Goal: Task Accomplishment & Management: Use online tool/utility

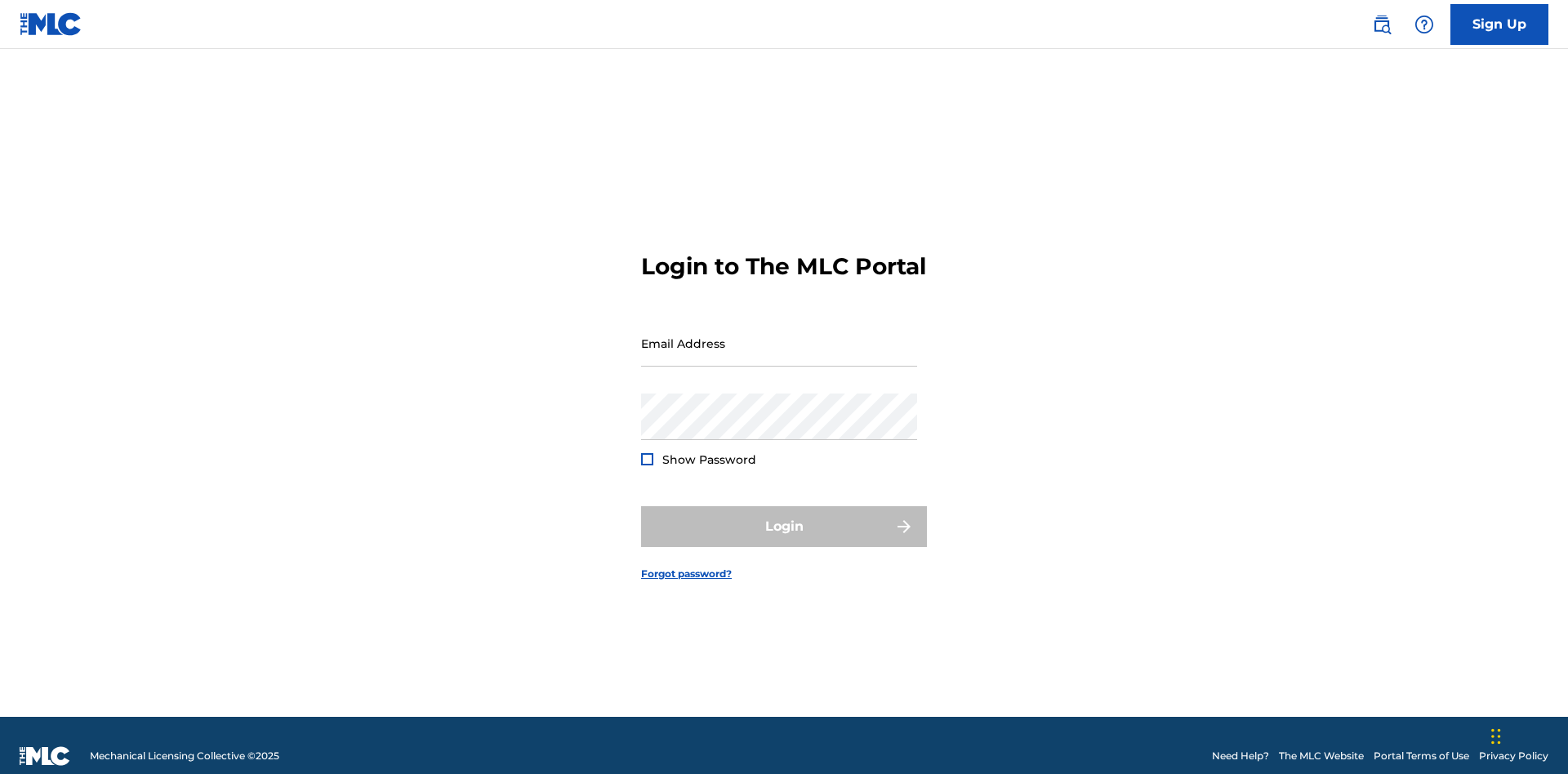
scroll to position [21, 0]
click at [779, 336] on input "Email Address" at bounding box center [779, 343] width 276 height 46
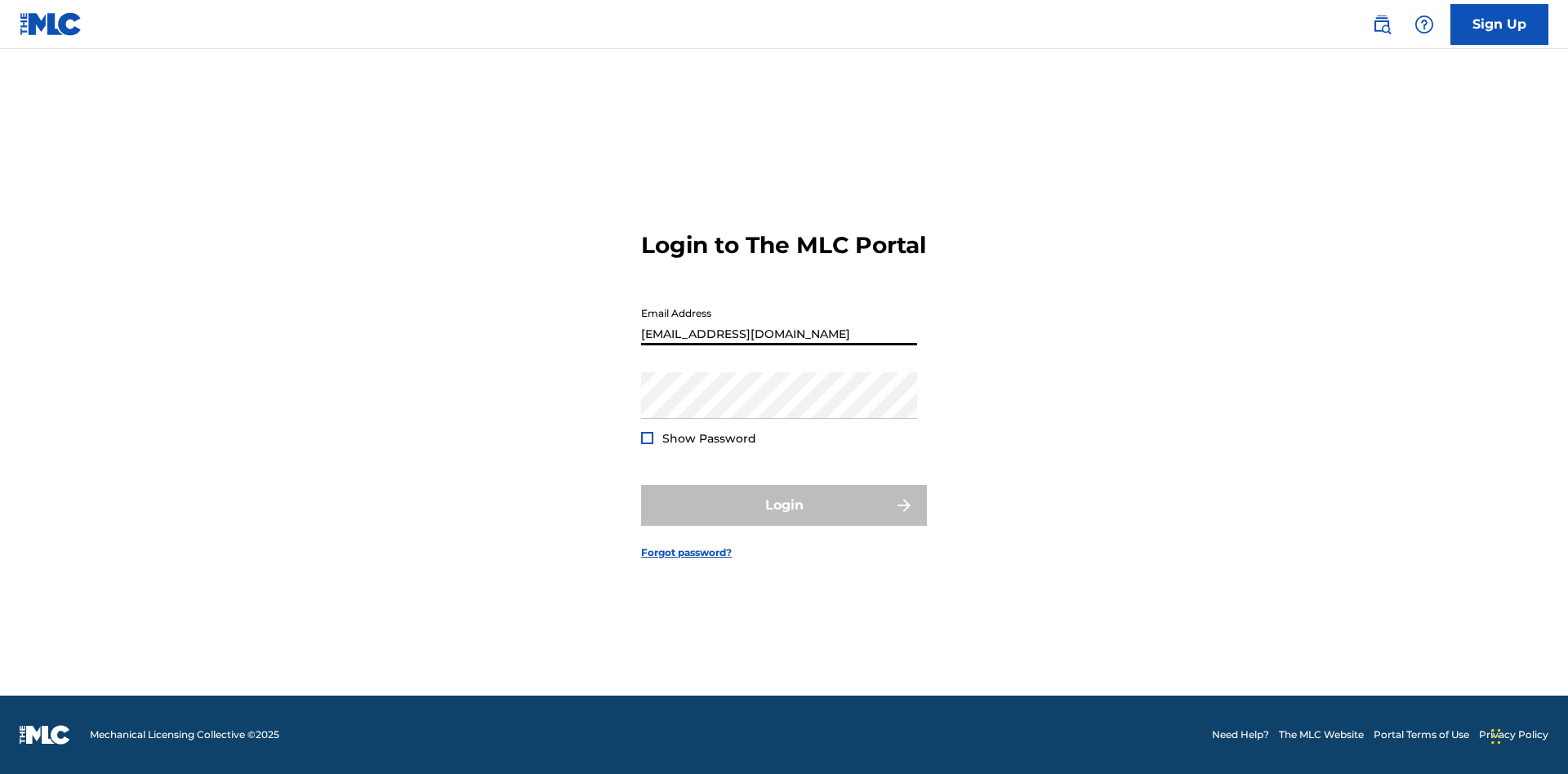
type input "[EMAIL_ADDRESS][DOMAIN_NAME]"
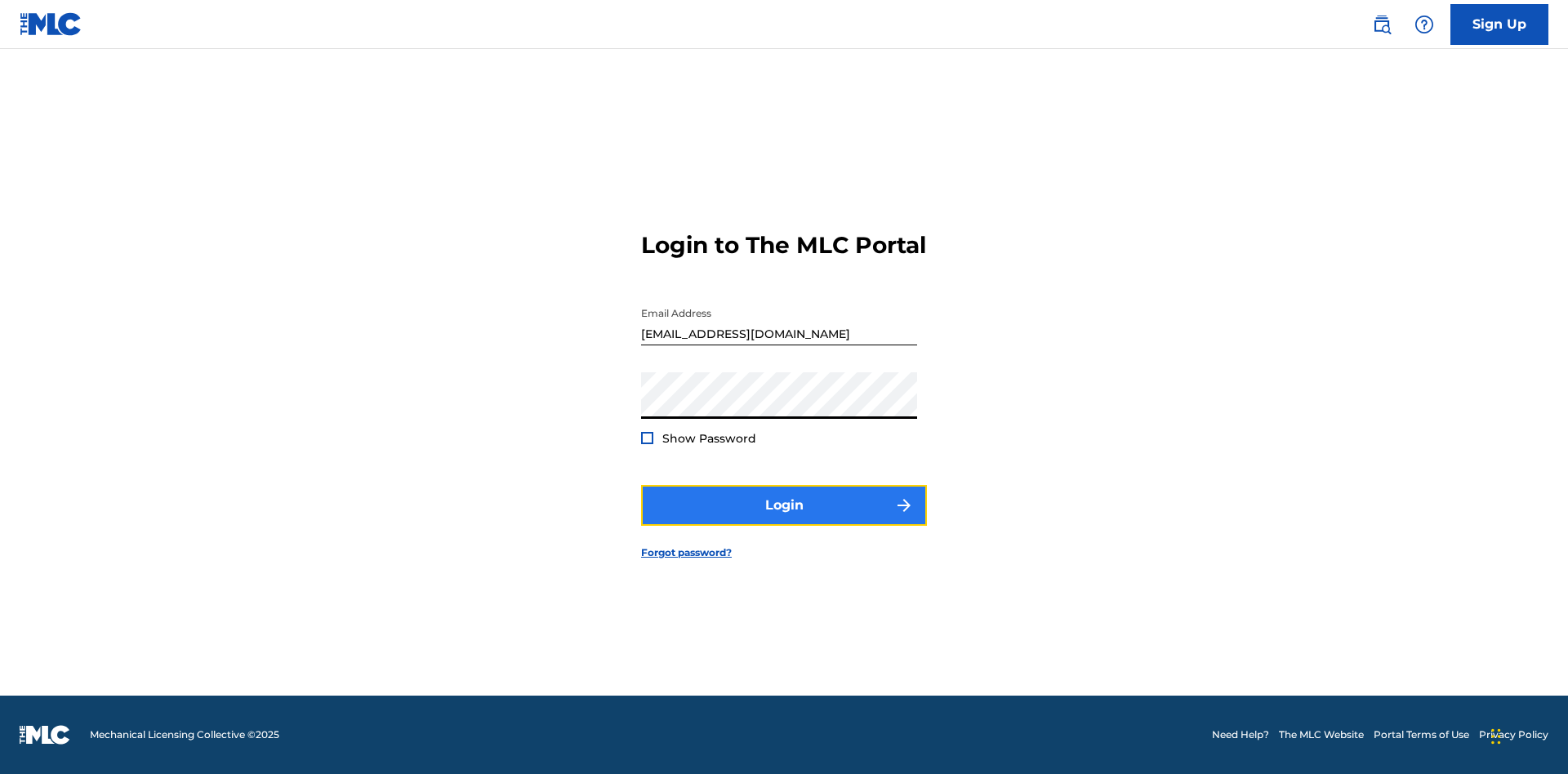
click at [784, 519] on button "Login" at bounding box center [783, 505] width 286 height 41
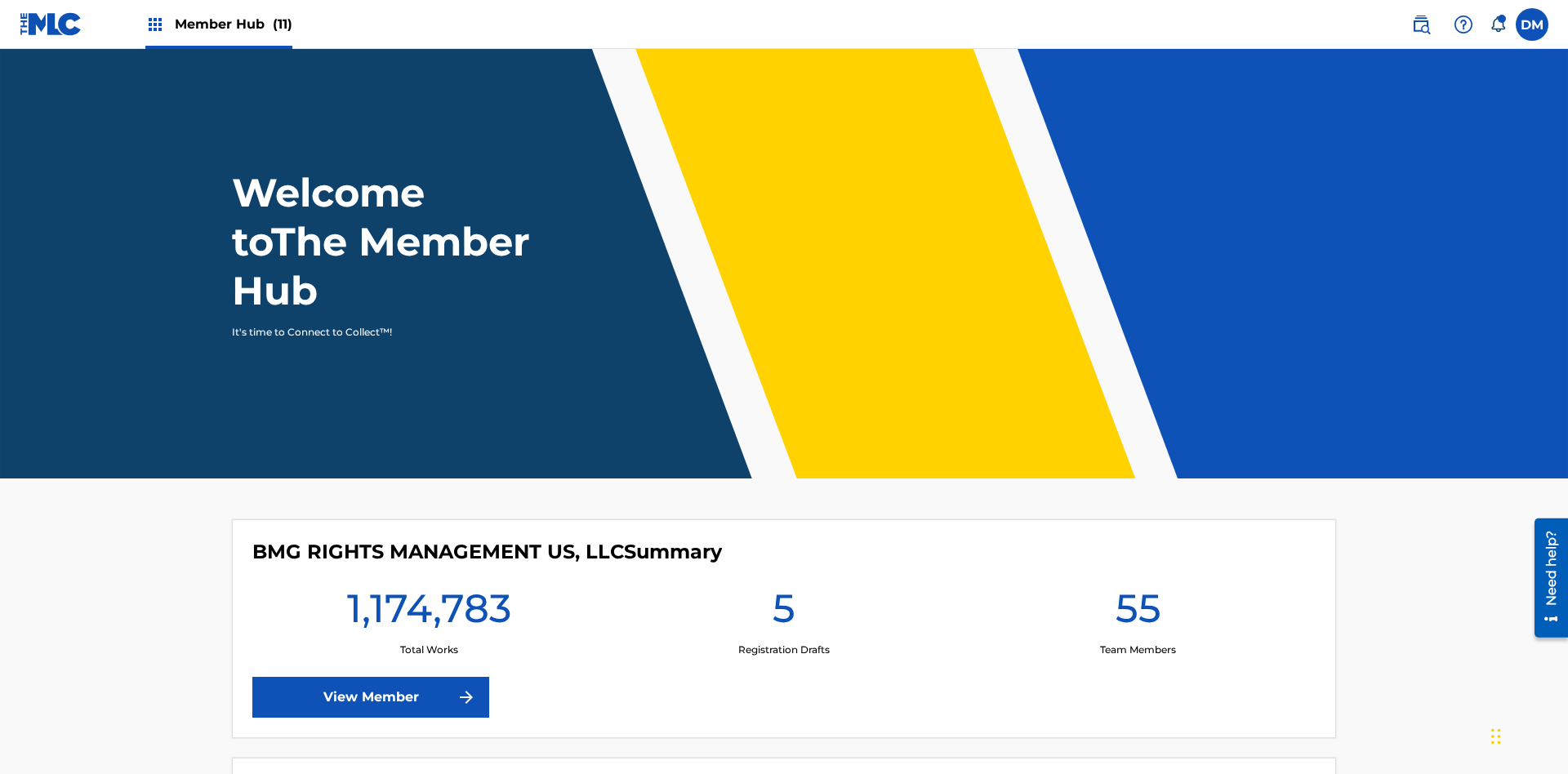
click at [232, 24] on span "Member Hub (11)" at bounding box center [233, 24] width 118 height 19
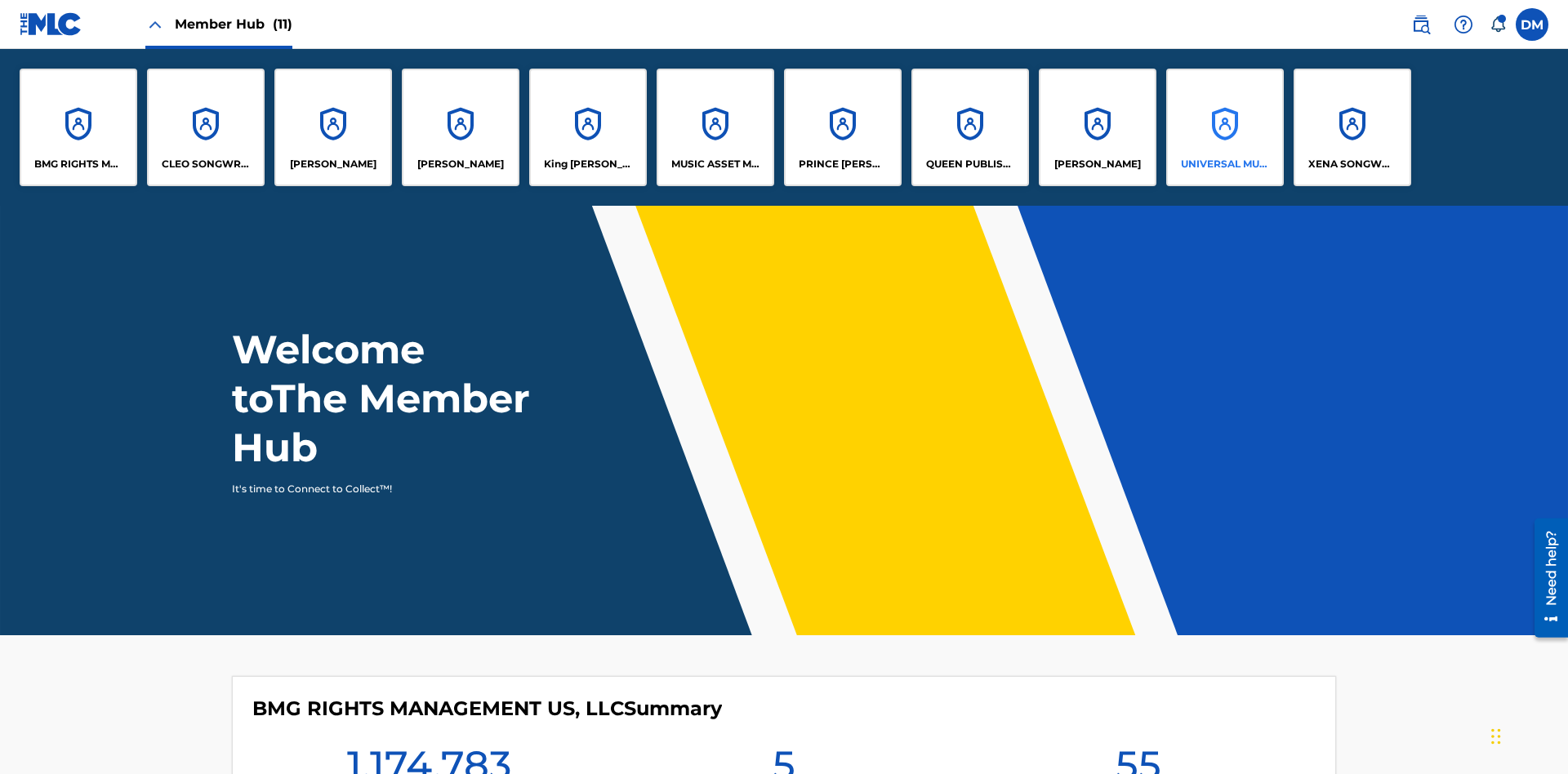
click at [1224, 164] on p "UNIVERSAL MUSIC PUB GROUP" at bounding box center [1225, 164] width 89 height 15
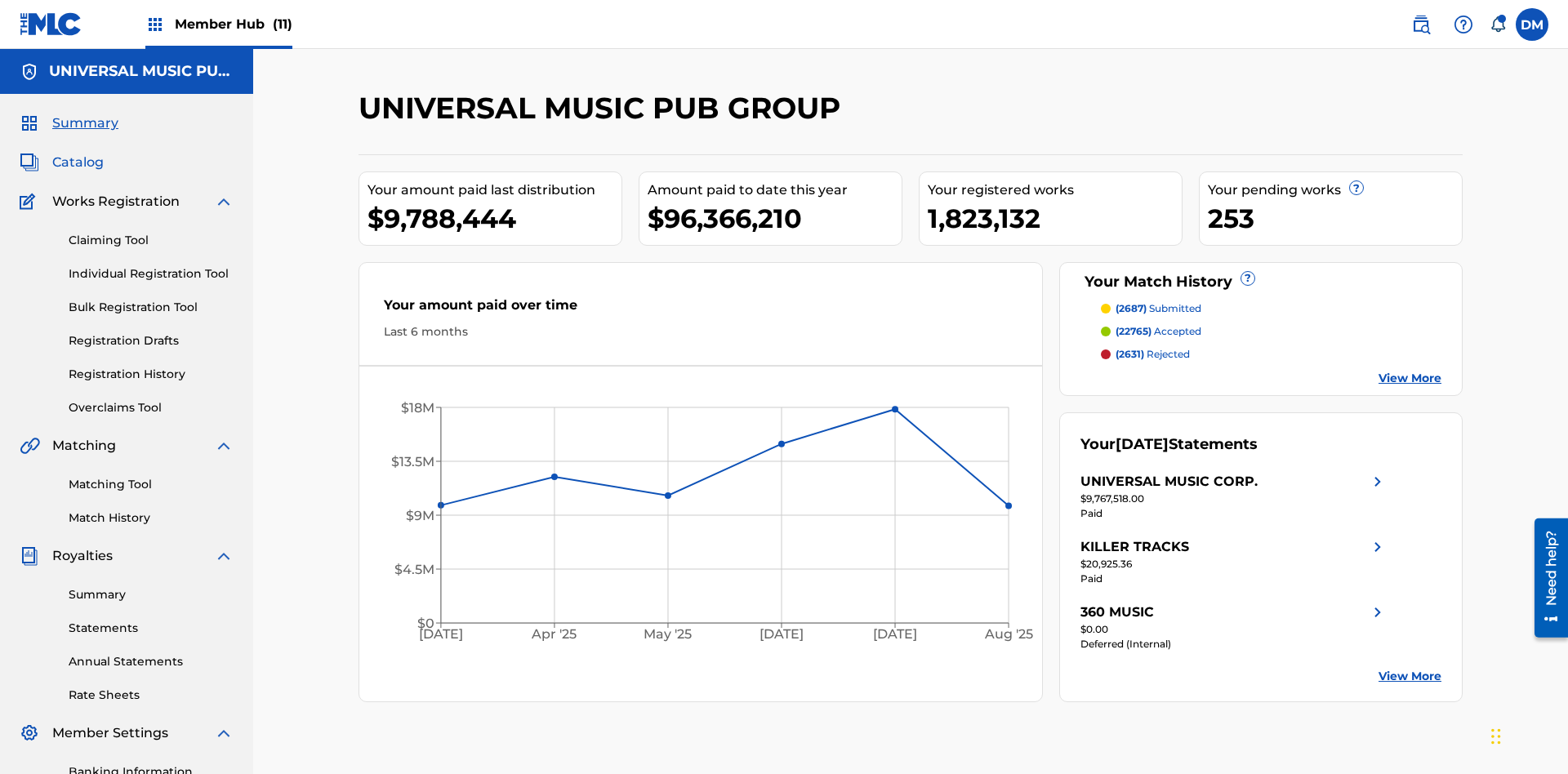
click at [77, 153] on span "Catalog" at bounding box center [78, 162] width 51 height 20
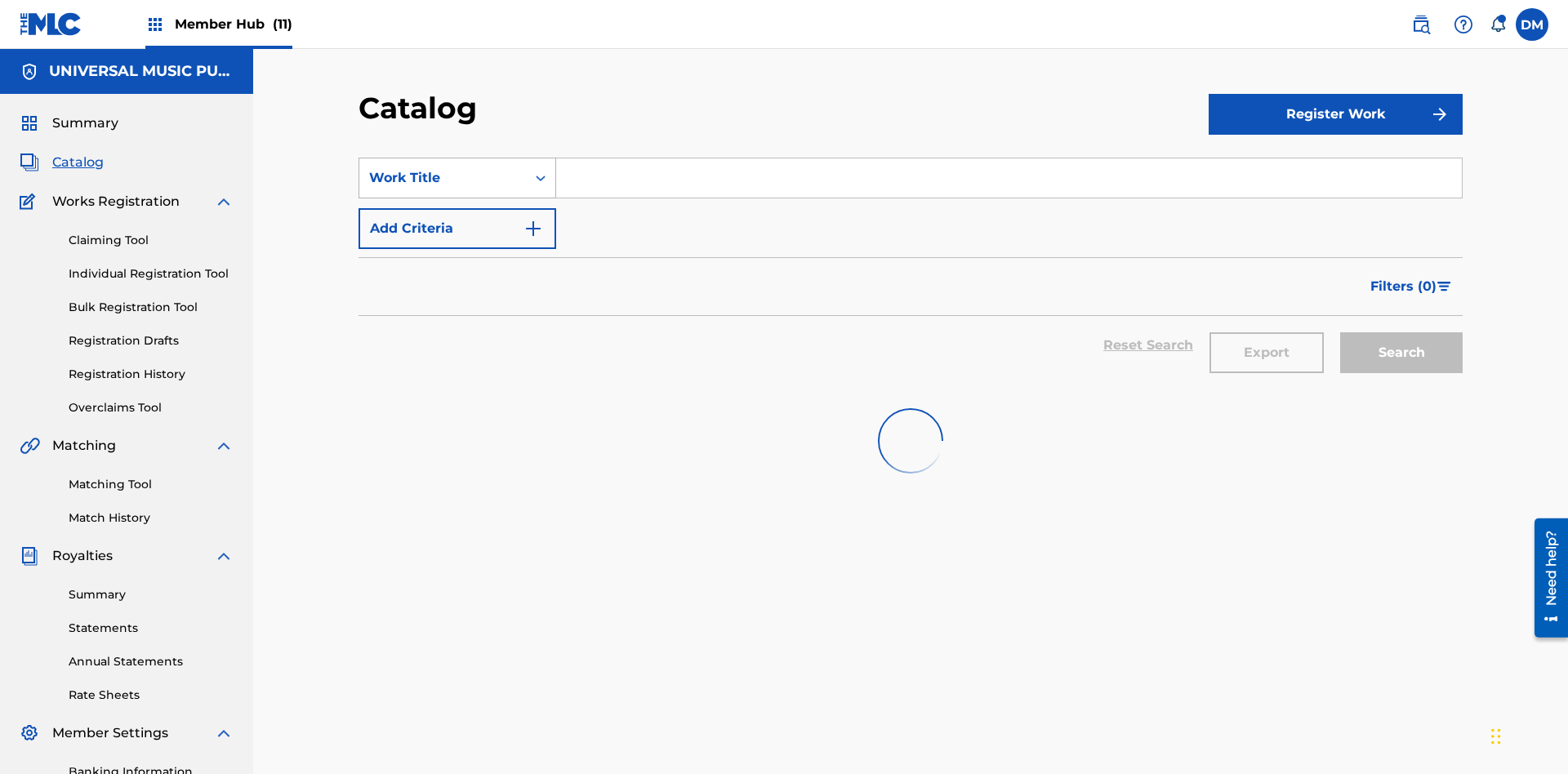
click at [443, 168] on div "Work Title" at bounding box center [442, 178] width 147 height 20
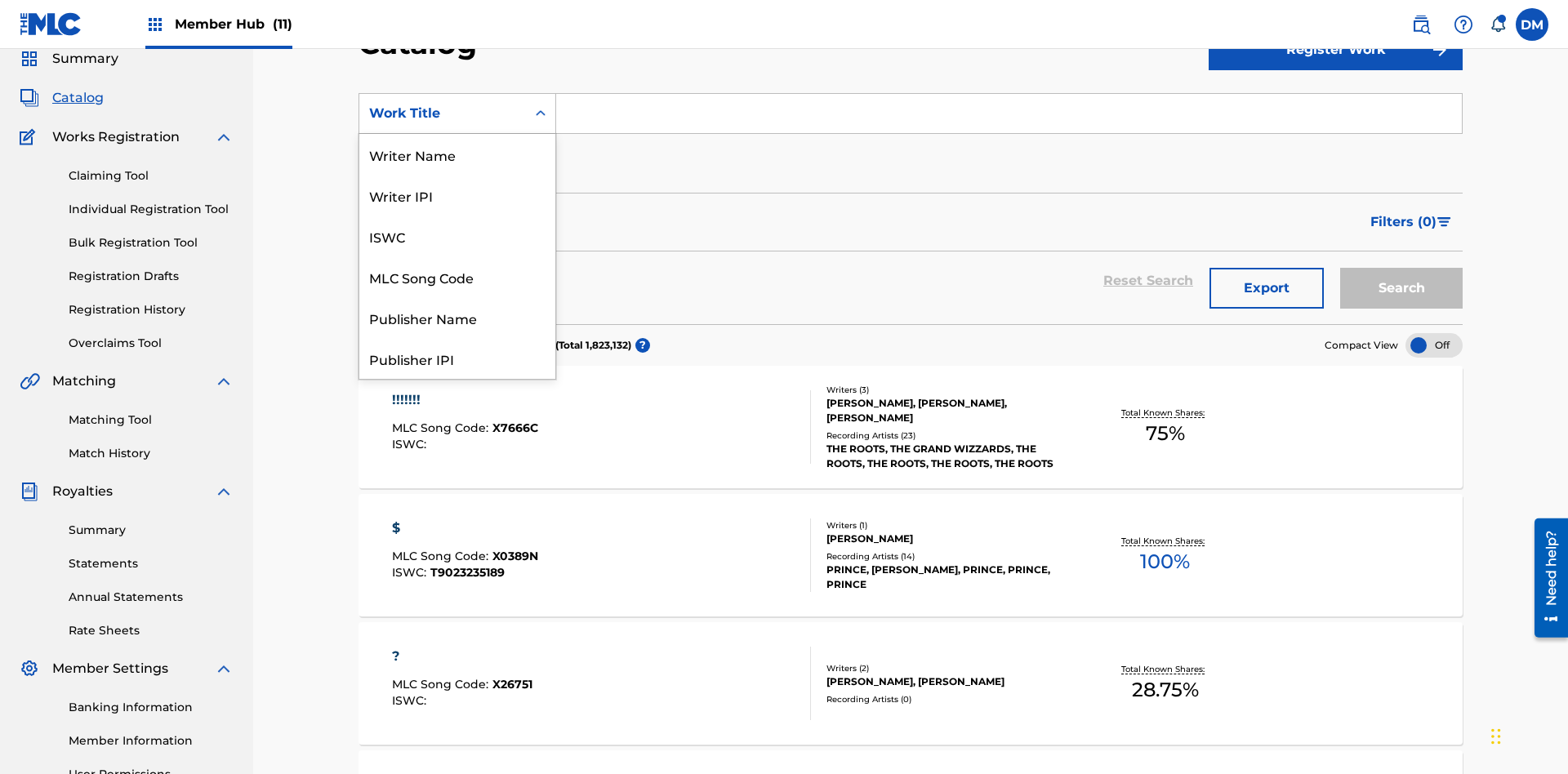
scroll to position [245, 0]
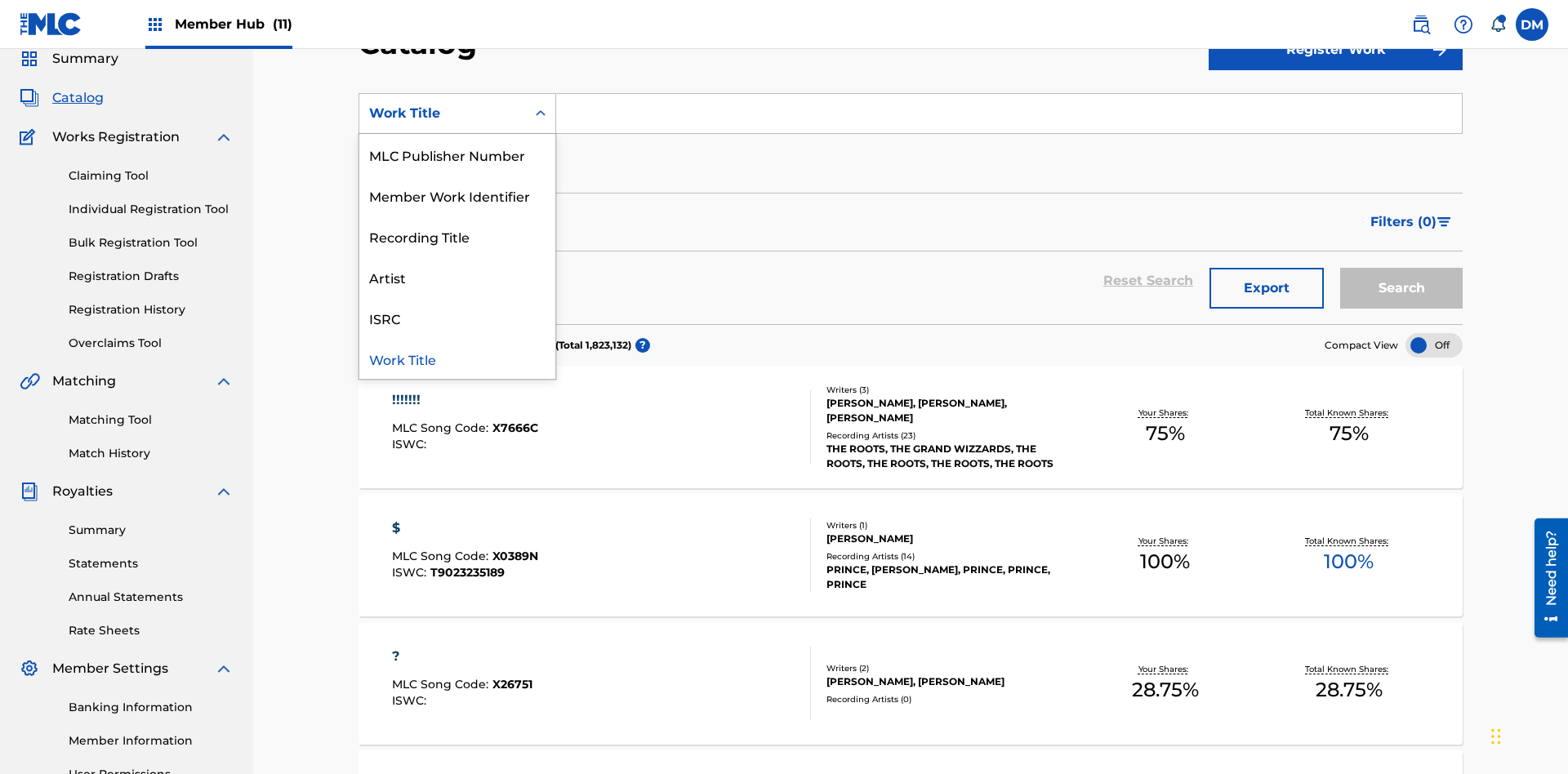
click at [457, 52] on div "MLC Song Code" at bounding box center [457, 32] width 196 height 41
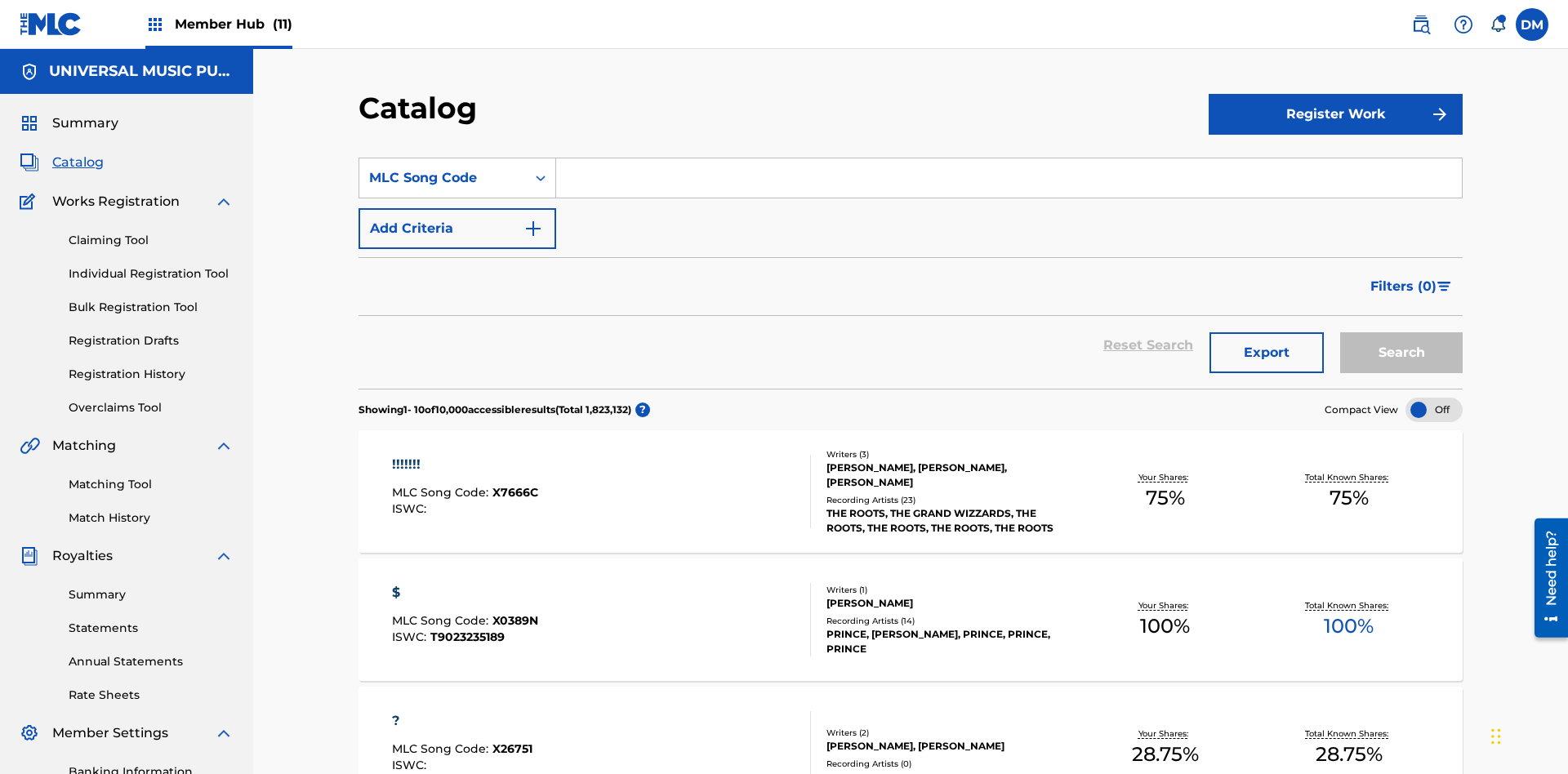
click at [1009, 159] on input "Search Form" at bounding box center [1009, 178] width 906 height 39
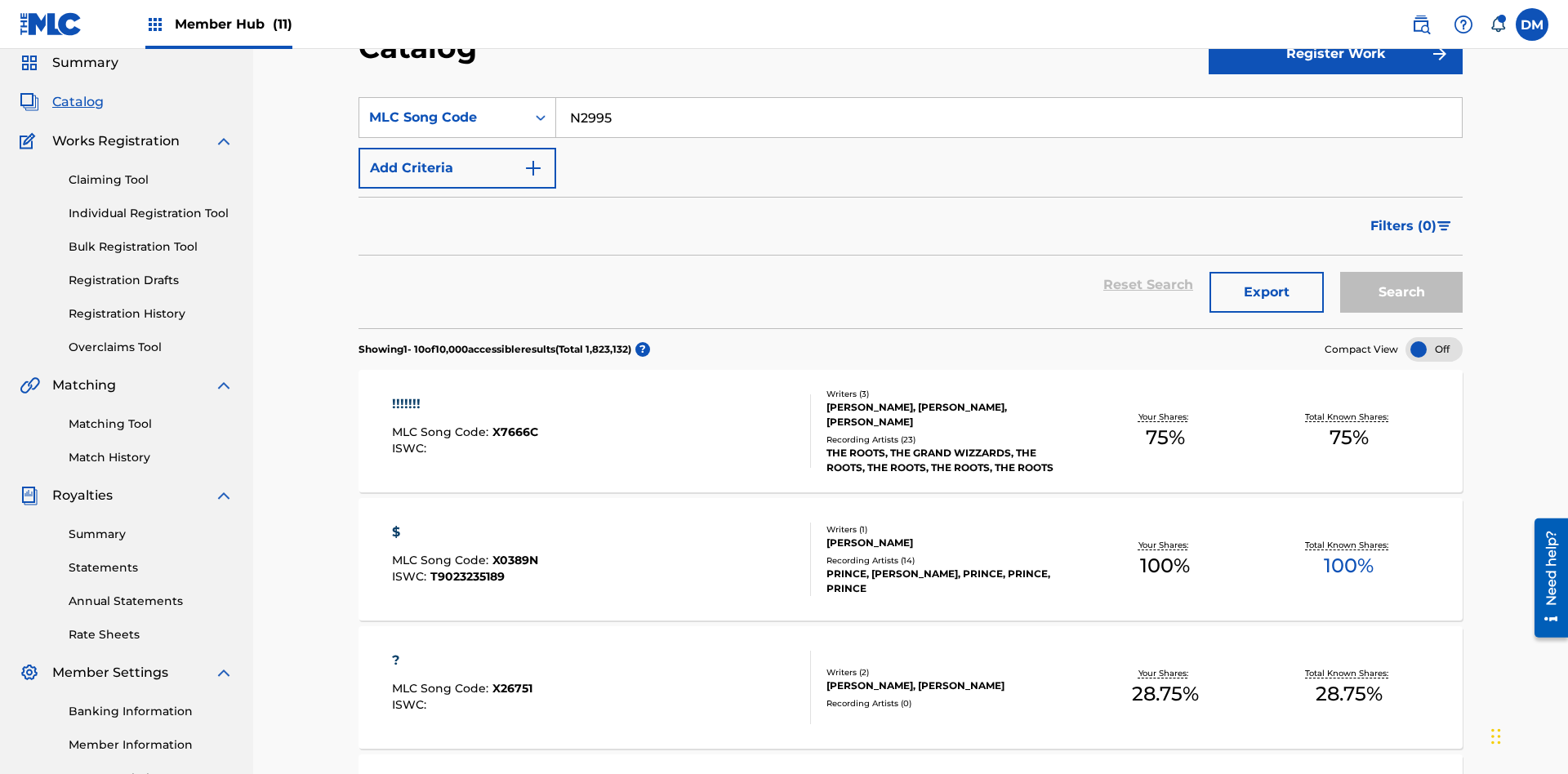
type input "N2995H"
